Goal: Transaction & Acquisition: Purchase product/service

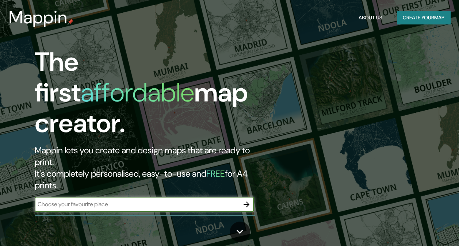
click at [139, 200] on input "text" at bounding box center [137, 204] width 205 height 8
type input "[GEOGRAPHIC_DATA]"
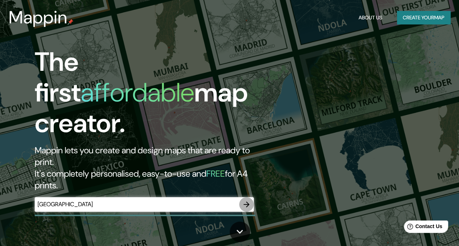
click at [244, 200] on icon "button" at bounding box center [246, 204] width 9 height 9
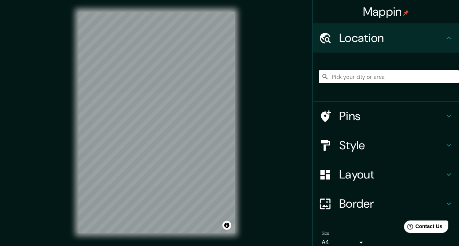
click at [445, 35] on icon at bounding box center [449, 38] width 9 height 9
click at [435, 114] on h4 "Pins" at bounding box center [392, 116] width 105 height 15
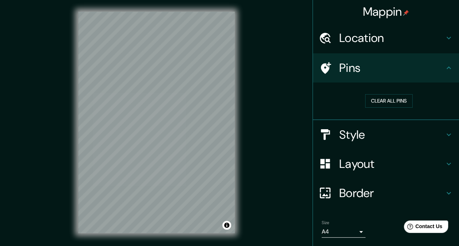
click at [445, 67] on icon at bounding box center [449, 68] width 9 height 9
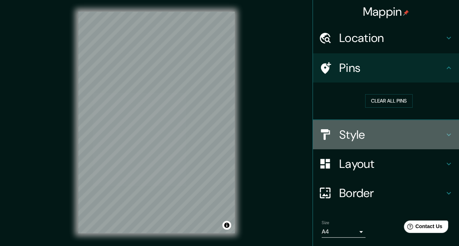
click at [437, 130] on h4 "Style" at bounding box center [392, 135] width 105 height 15
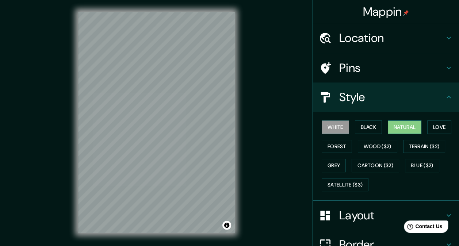
click at [402, 126] on button "Natural" at bounding box center [405, 128] width 34 height 14
